Goal: Information Seeking & Learning: Understand process/instructions

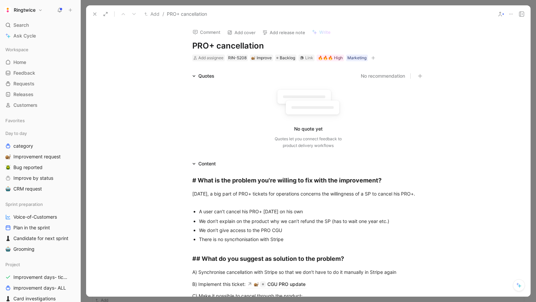
click at [97, 12] on icon at bounding box center [94, 13] width 5 height 5
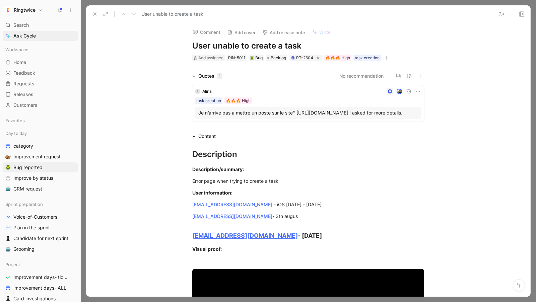
click at [264, 46] on h1 "User unable to create a task" at bounding box center [308, 46] width 232 height 11
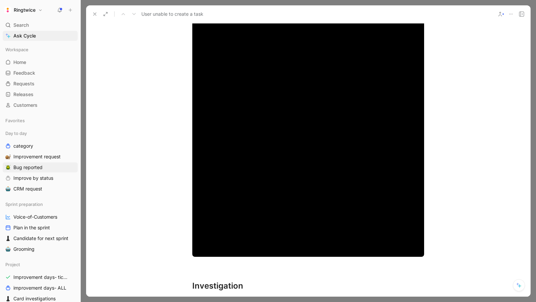
scroll to position [363, 0]
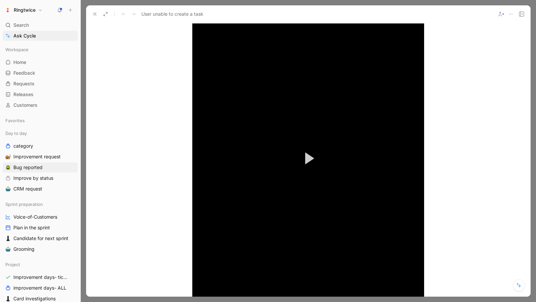
click at [308, 157] on button "Play Video" at bounding box center [308, 158] width 30 height 30
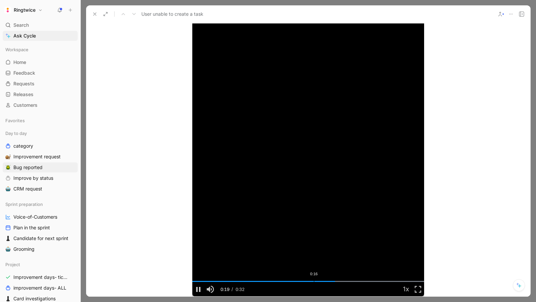
scroll to position [441, 0]
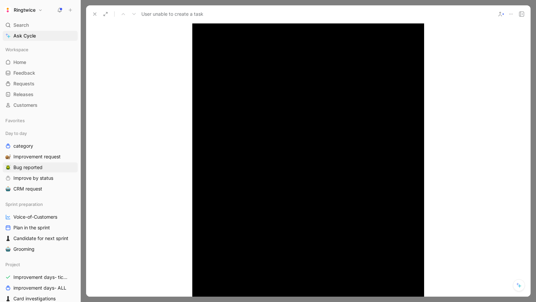
click at [93, 15] on use at bounding box center [94, 14] width 3 height 3
